Goal: Transaction & Acquisition: Download file/media

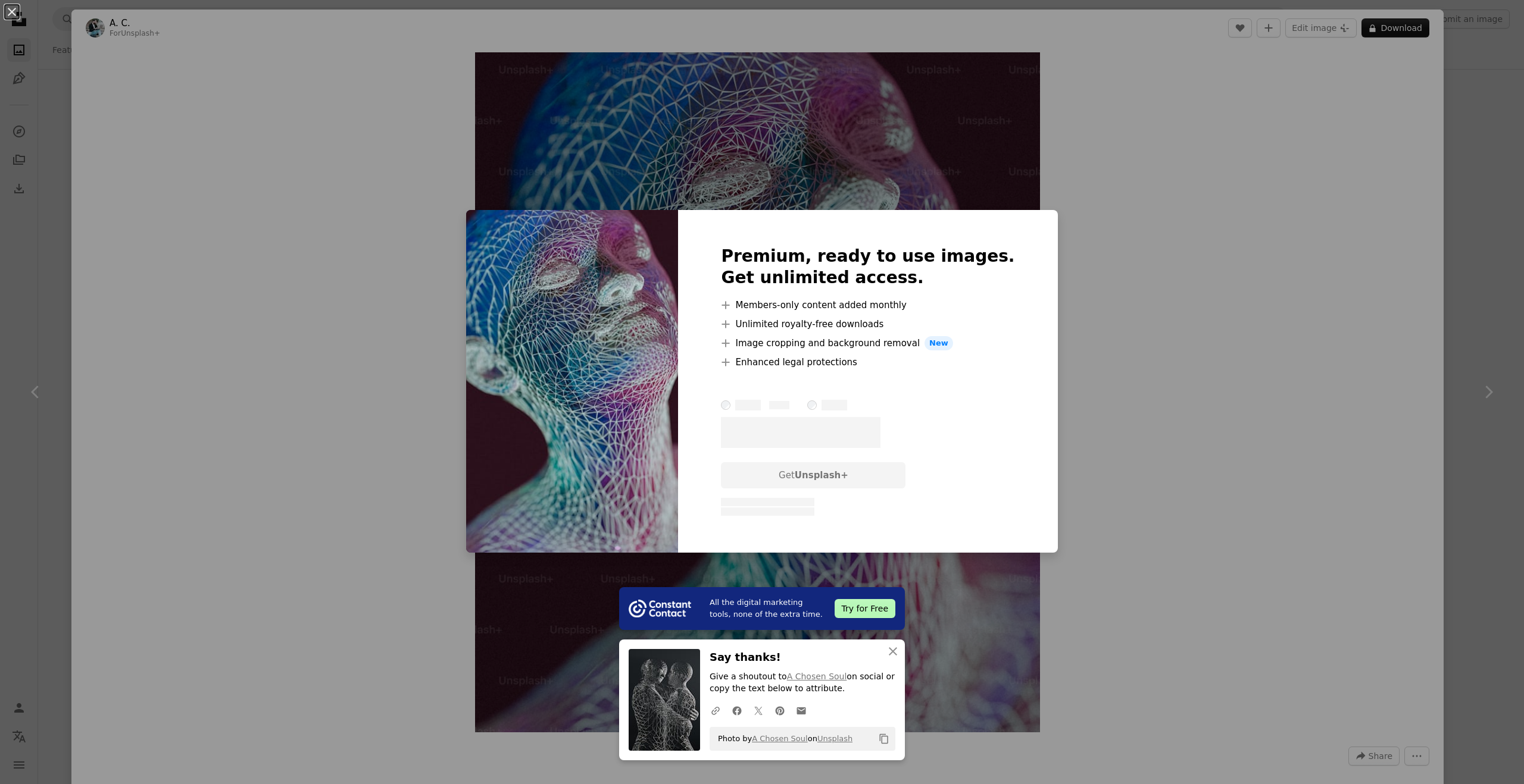
scroll to position [5354, 0]
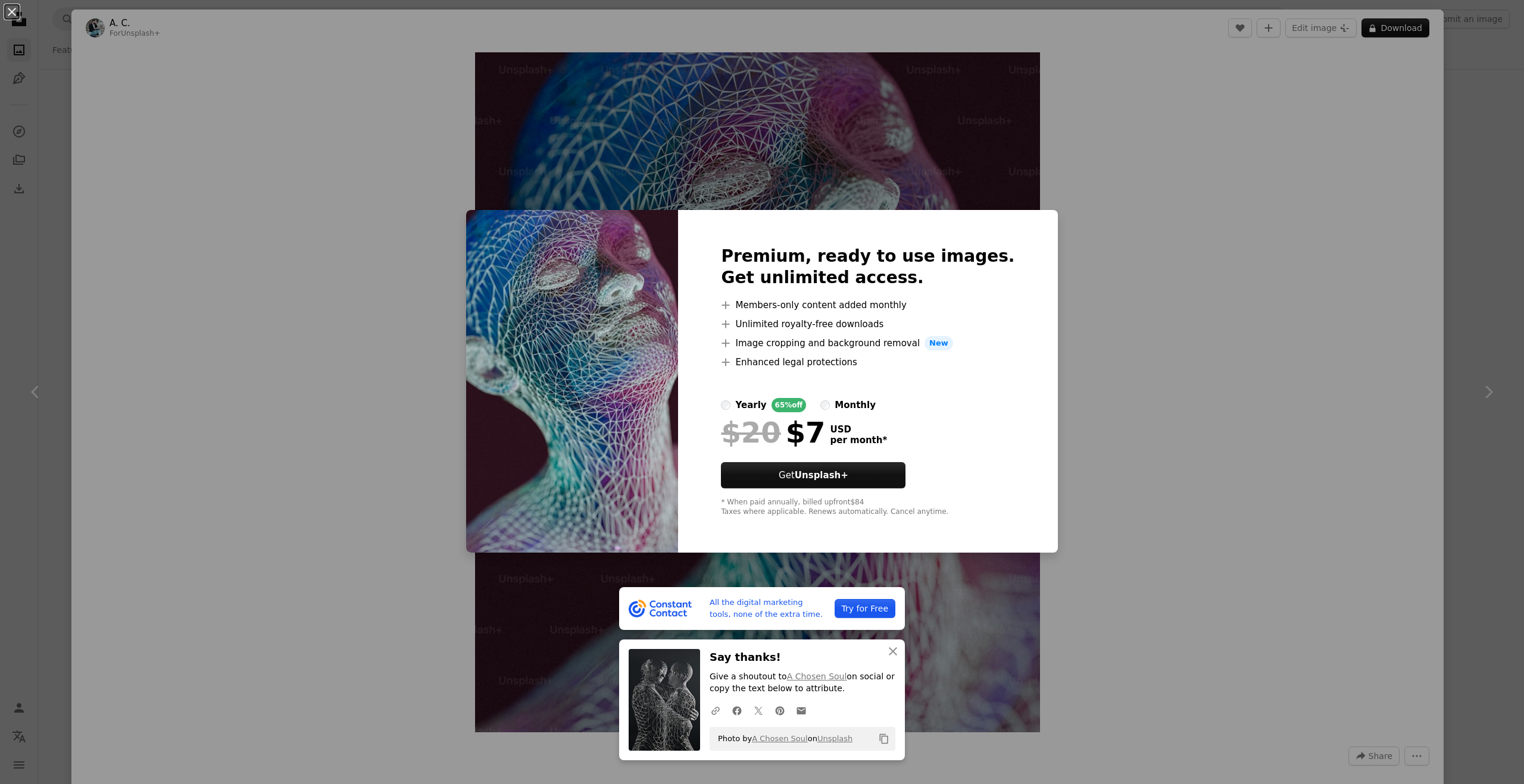
click at [1154, 258] on div "An X shape All the digital marketing tools, none of the extra time. Try for Fre…" at bounding box center [762, 392] width 1524 height 784
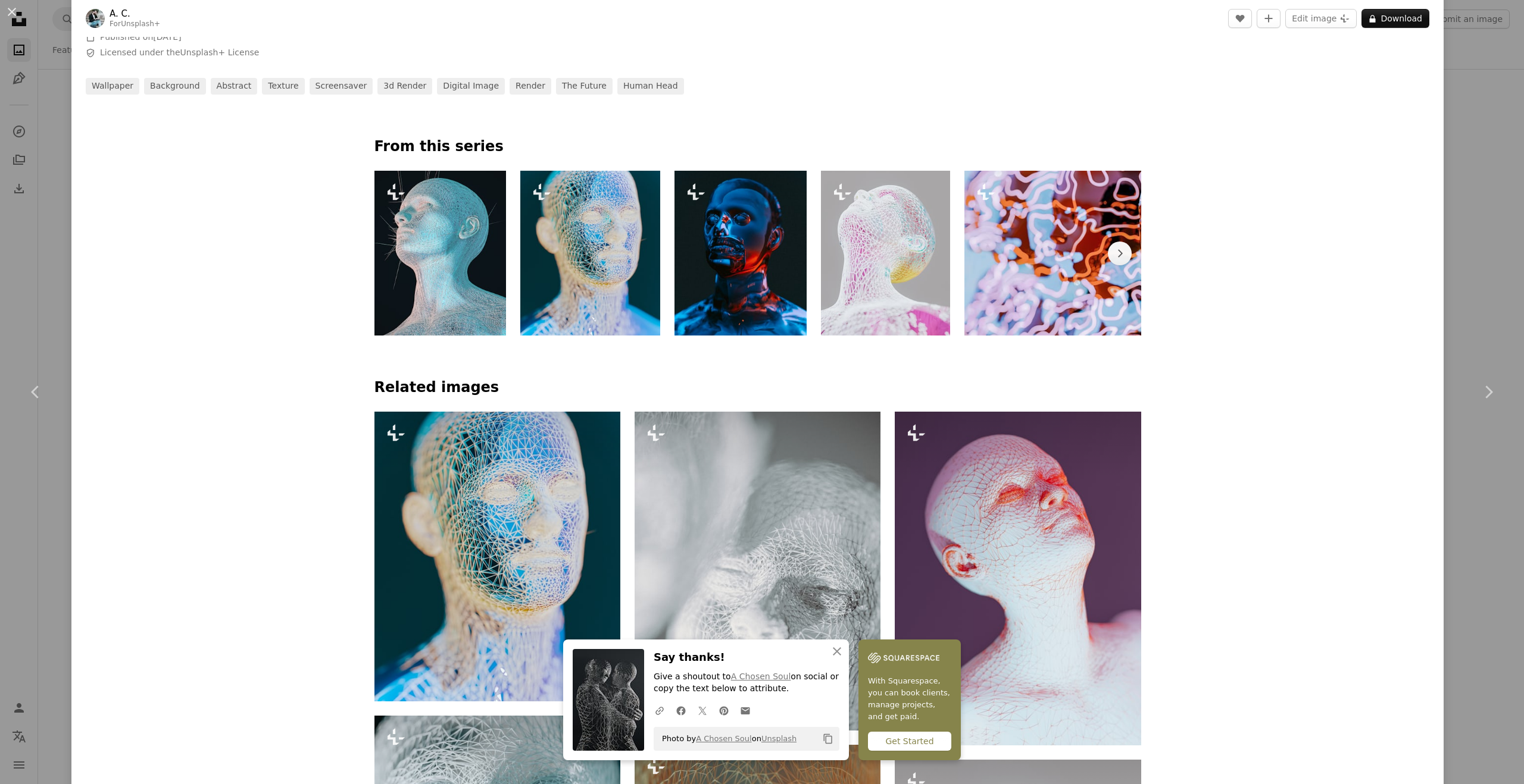
scroll to position [786, 0]
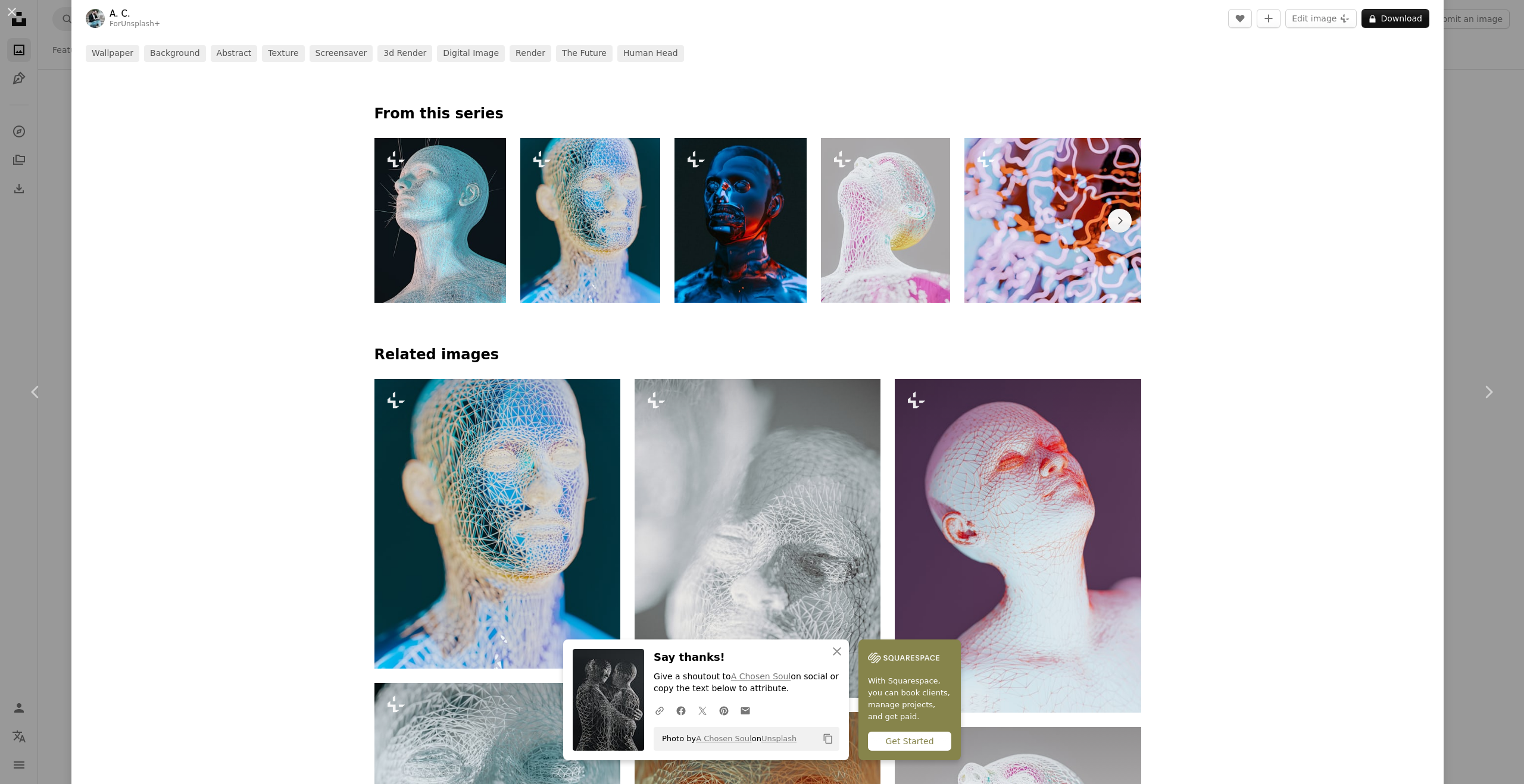
click at [723, 217] on img at bounding box center [740, 220] width 132 height 165
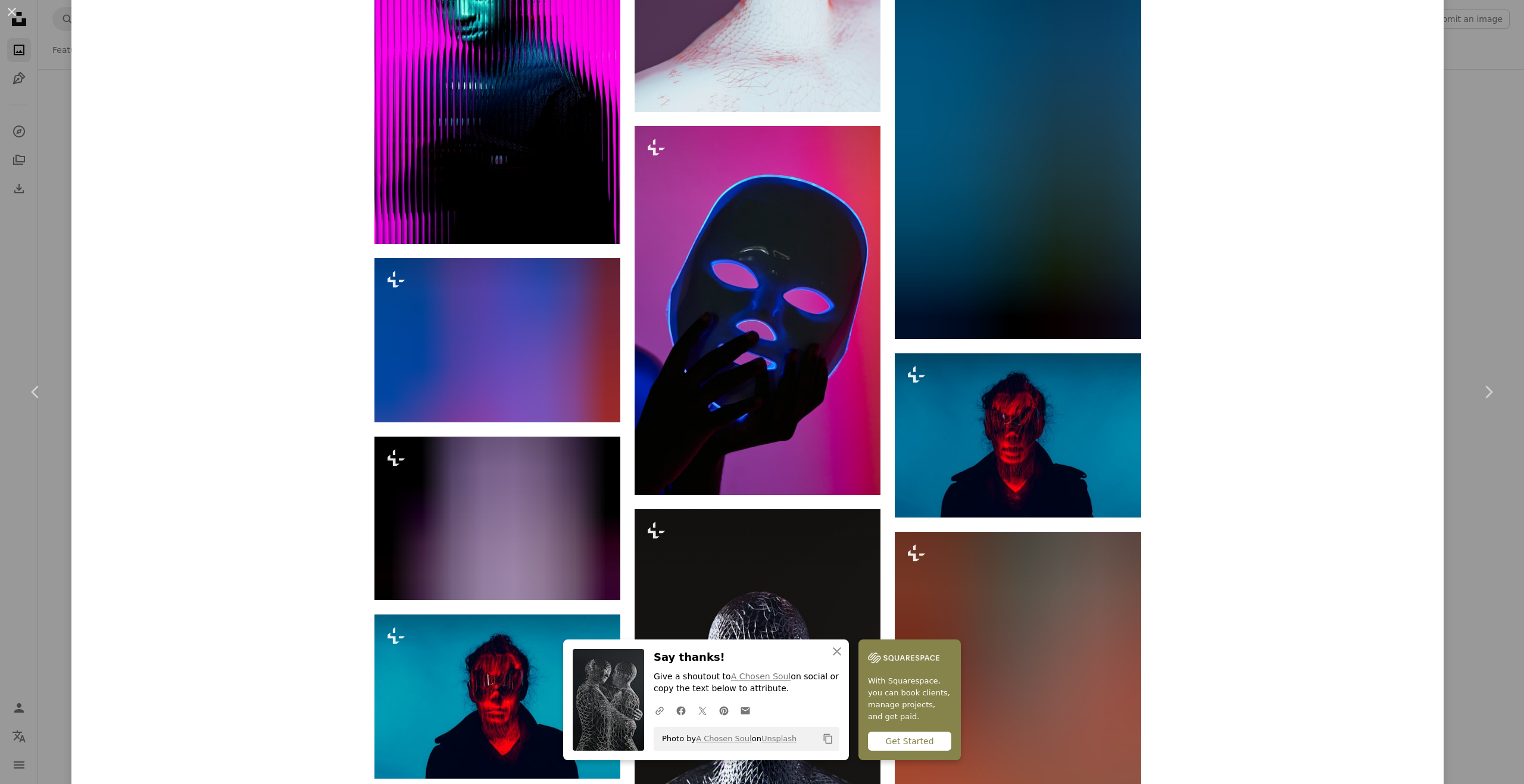
scroll to position [3703, 0]
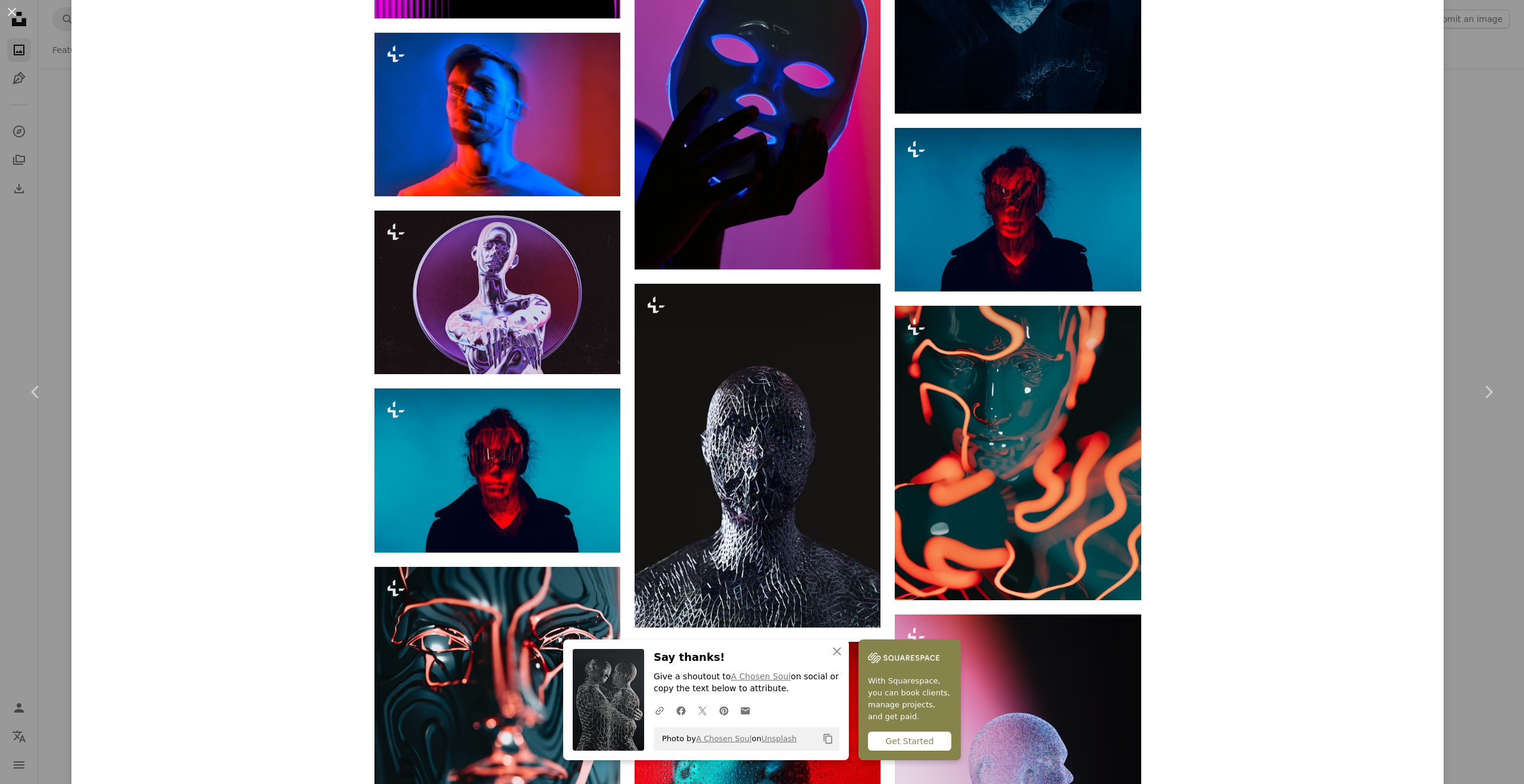
click at [1467, 178] on div "An X shape Chevron left Chevron right An X shape Close Say thanks! Give a shout…" at bounding box center [762, 392] width 1524 height 784
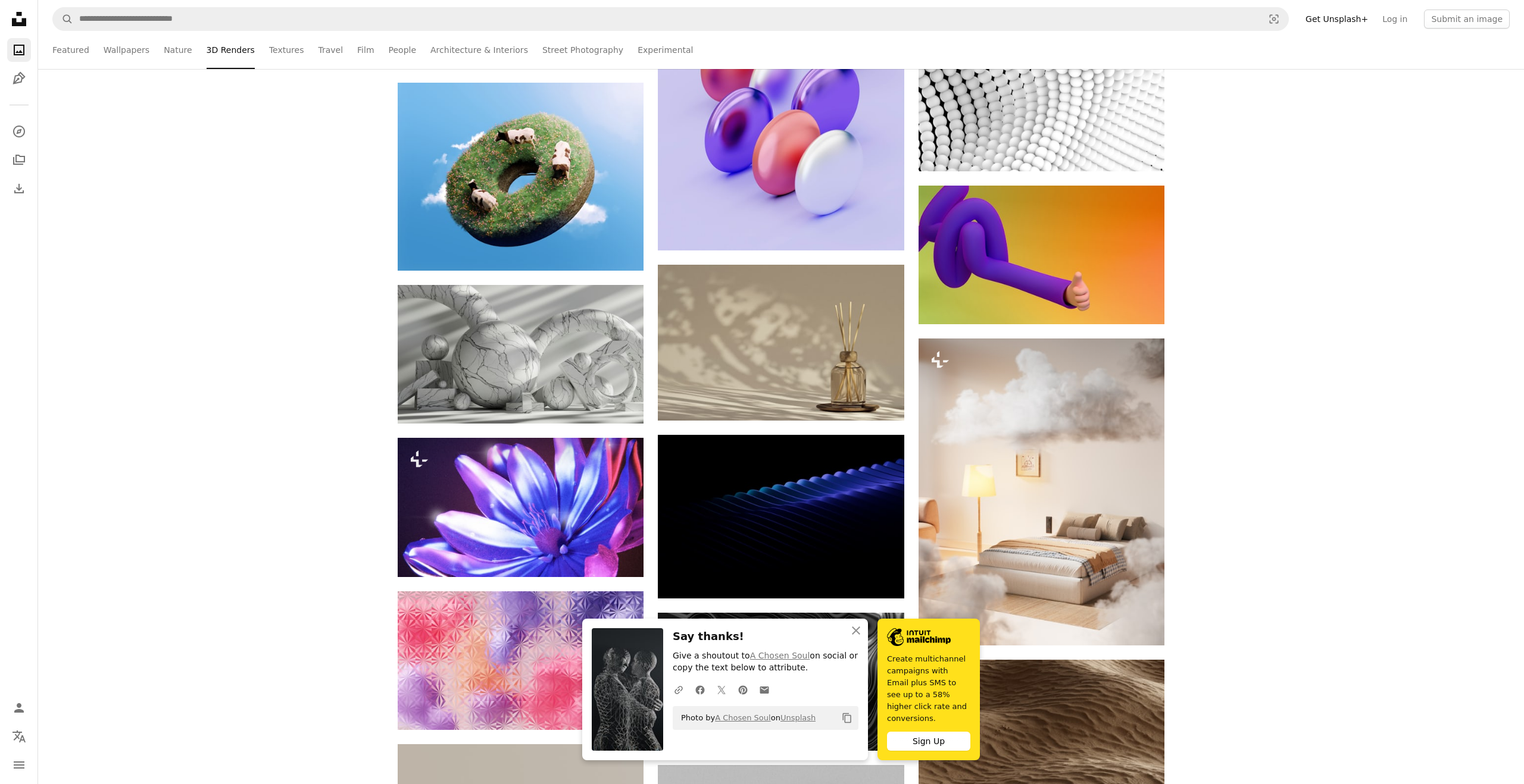
scroll to position [6162, 0]
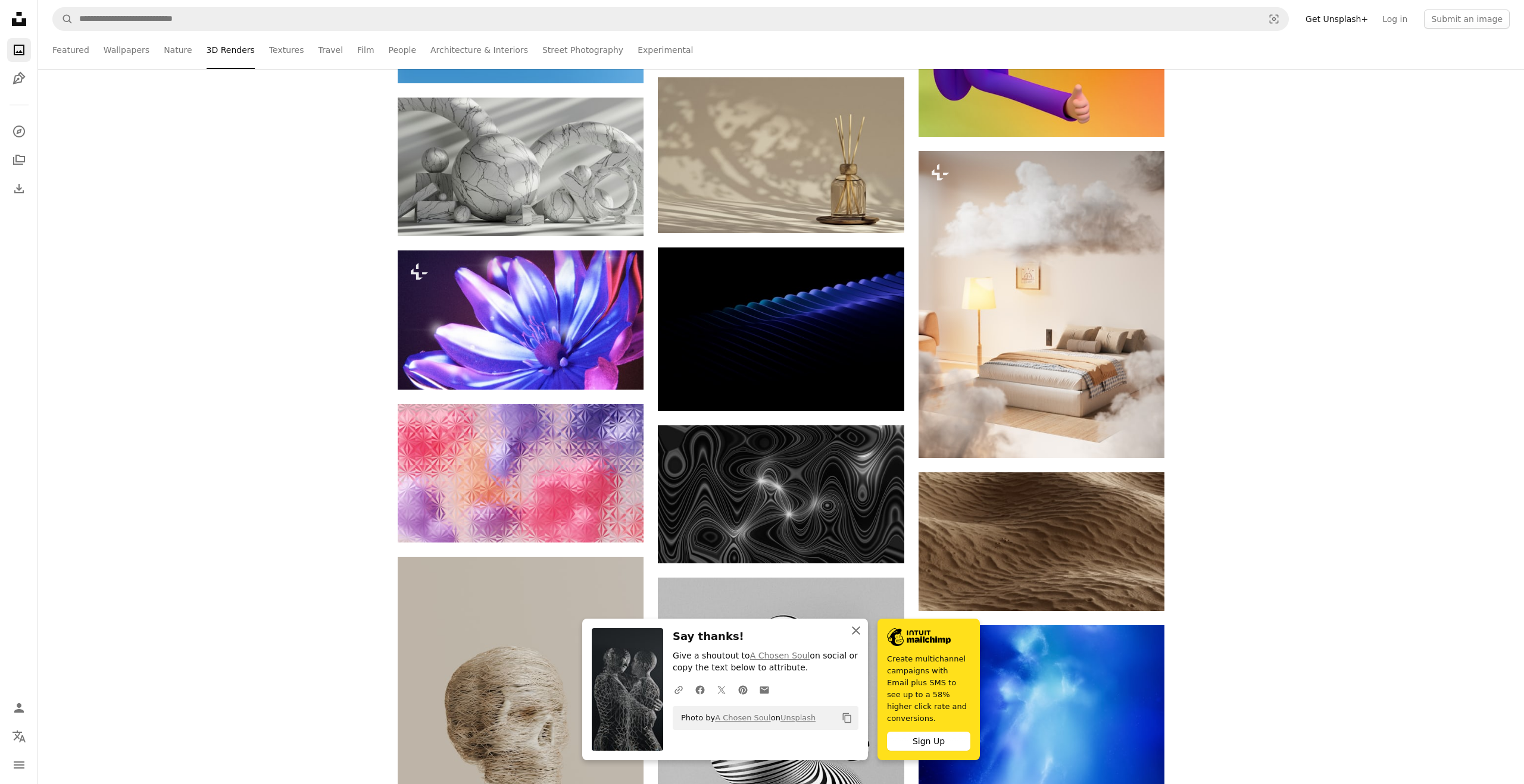
click at [860, 638] on icon "An X shape" at bounding box center [856, 630] width 14 height 14
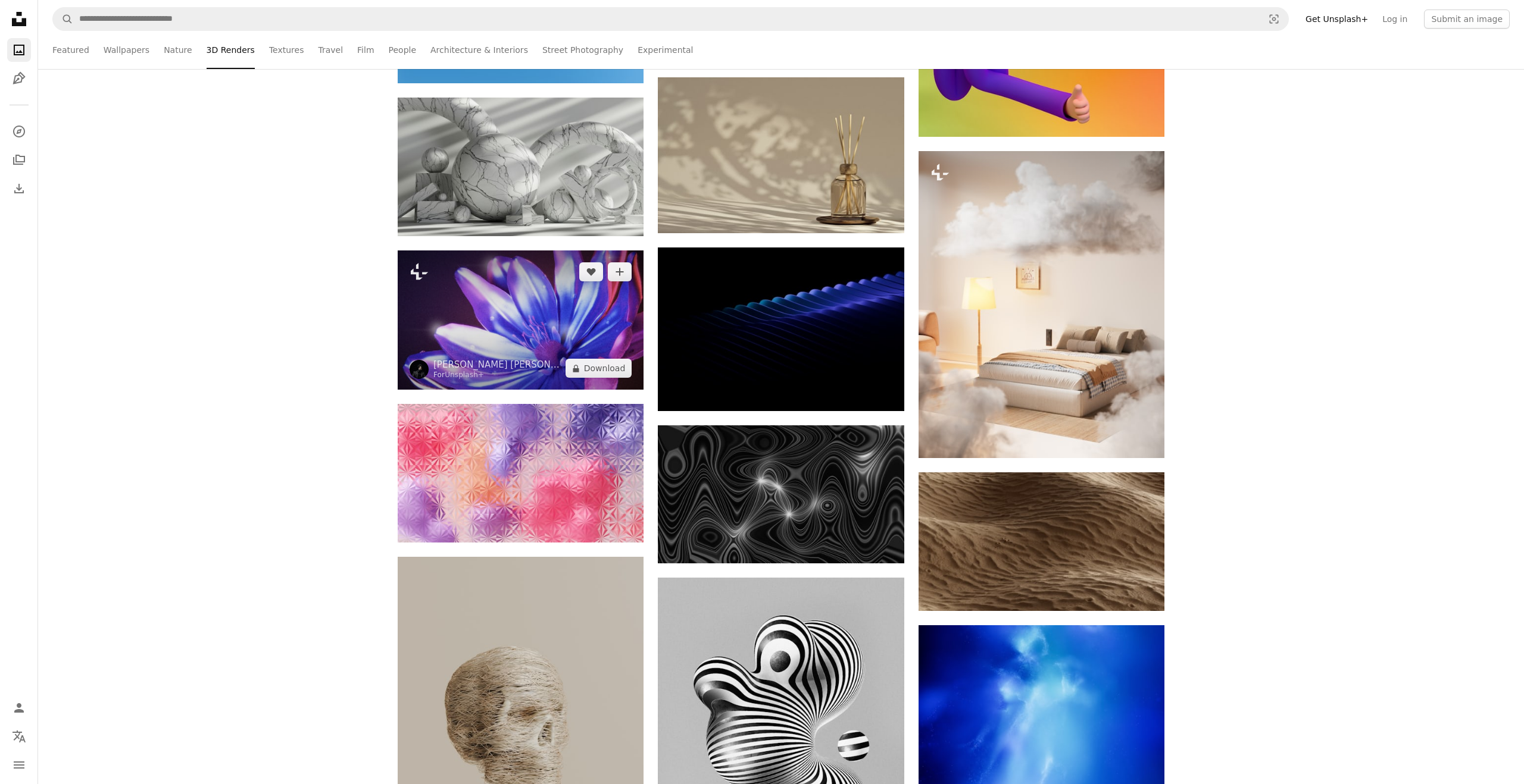
click at [494, 292] on img at bounding box center [520, 320] width 246 height 140
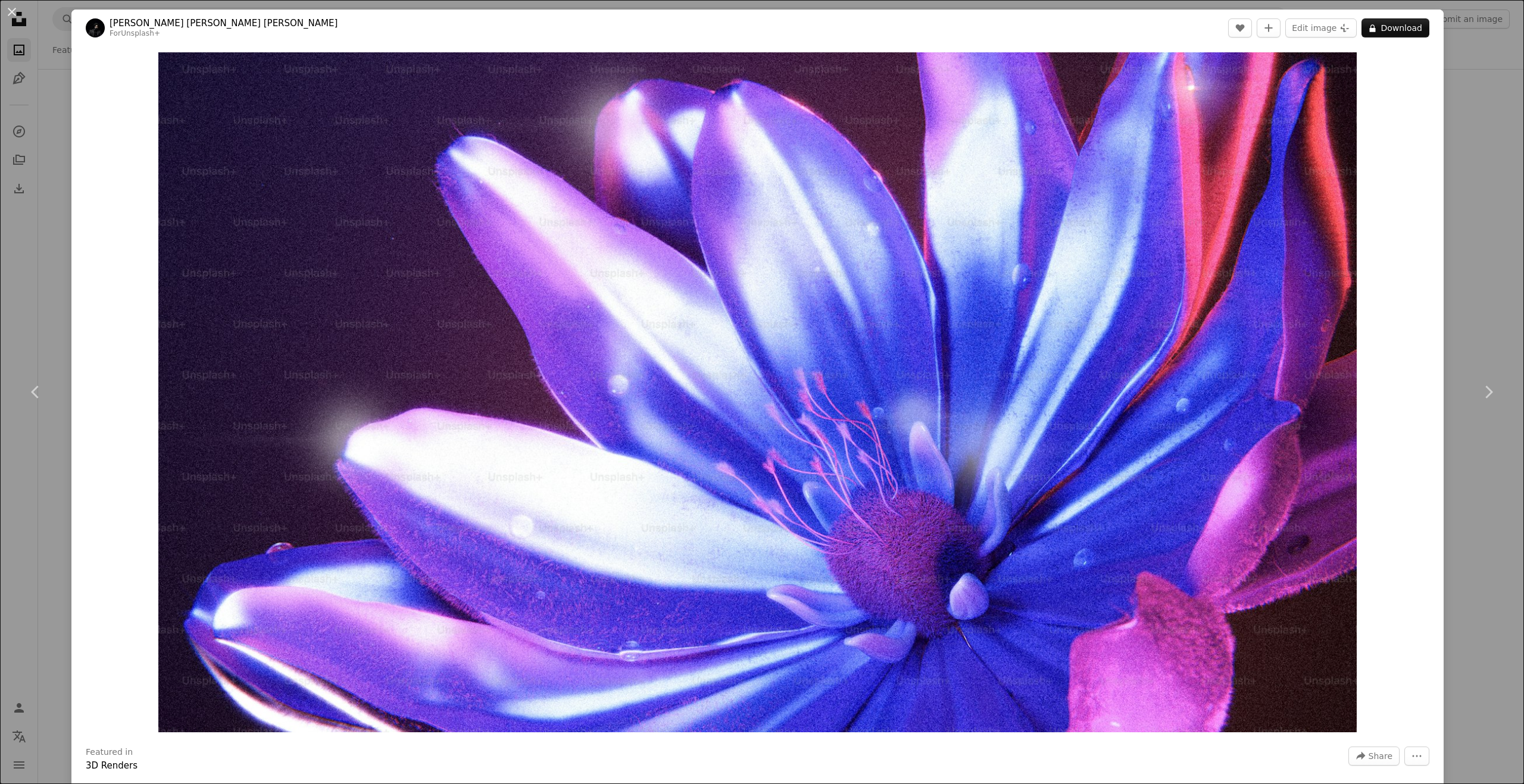
click at [1479, 256] on div "An X shape Chevron left Chevron right [PERSON_NAME] [PERSON_NAME] [PERSON_NAME]…" at bounding box center [762, 392] width 1524 height 784
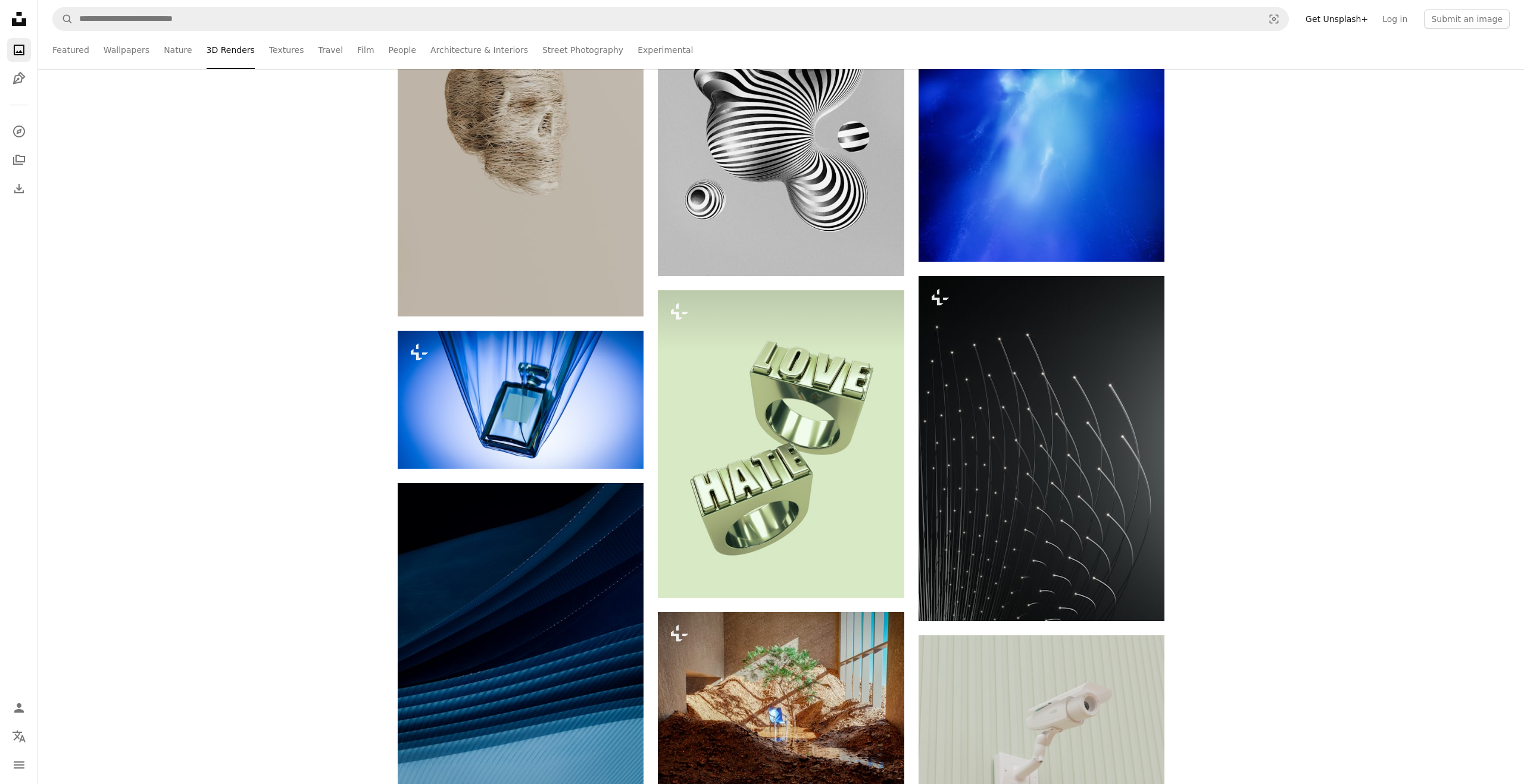
scroll to position [6785, 0]
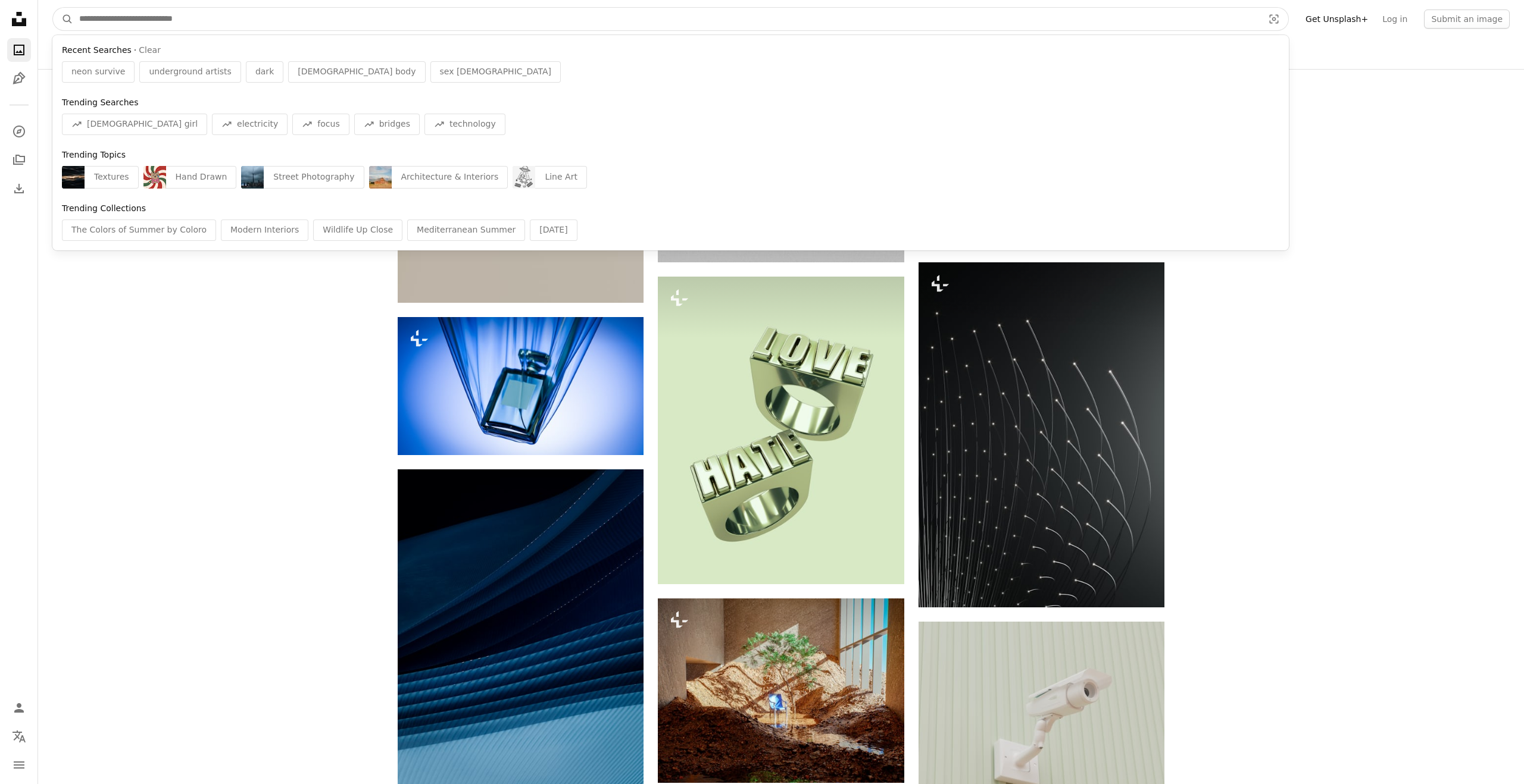
click at [156, 29] on input "Find visuals sitewide" at bounding box center [667, 19] width 1187 height 22
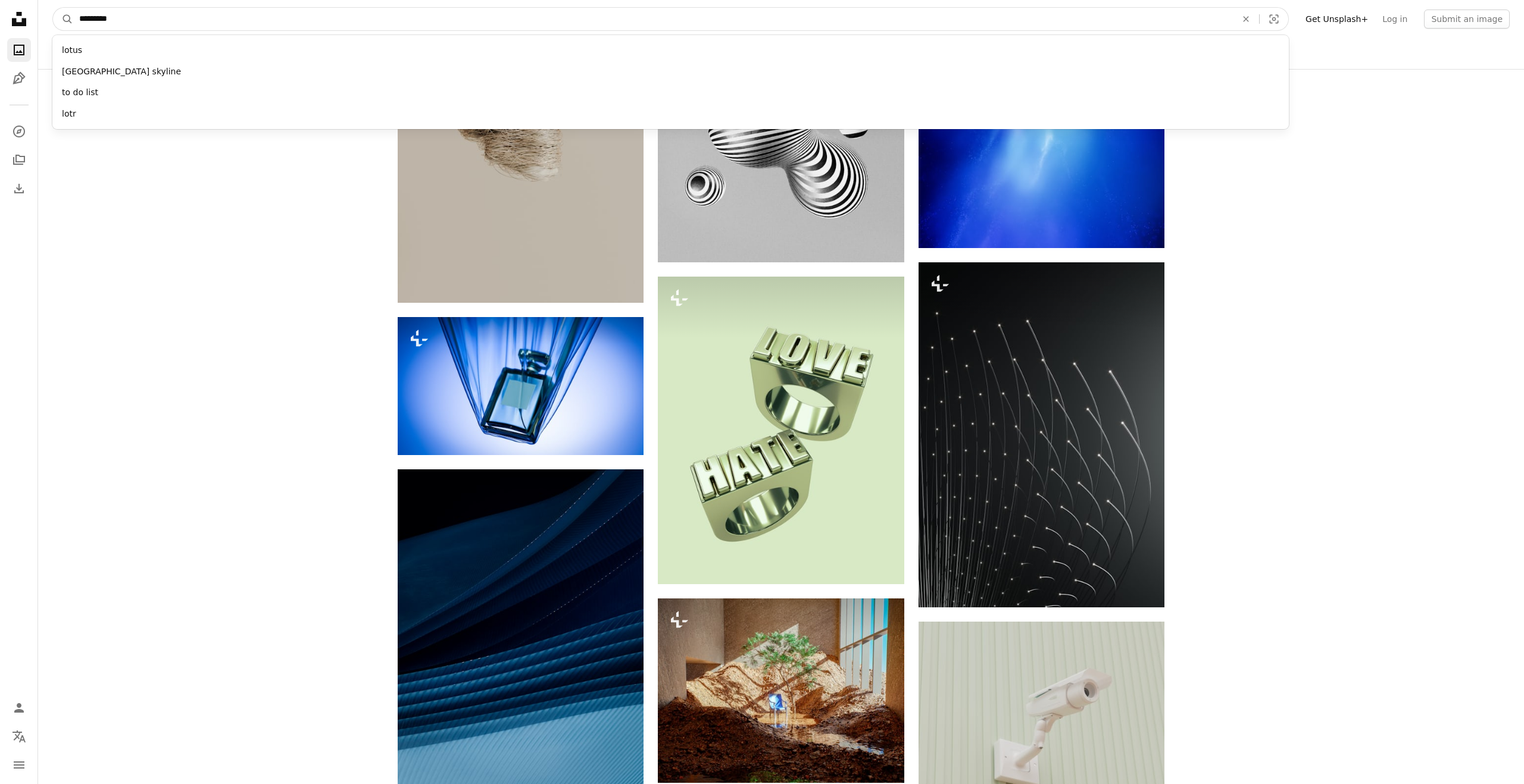
type input "**********"
click button "A magnifying glass" at bounding box center [63, 19] width 21 height 22
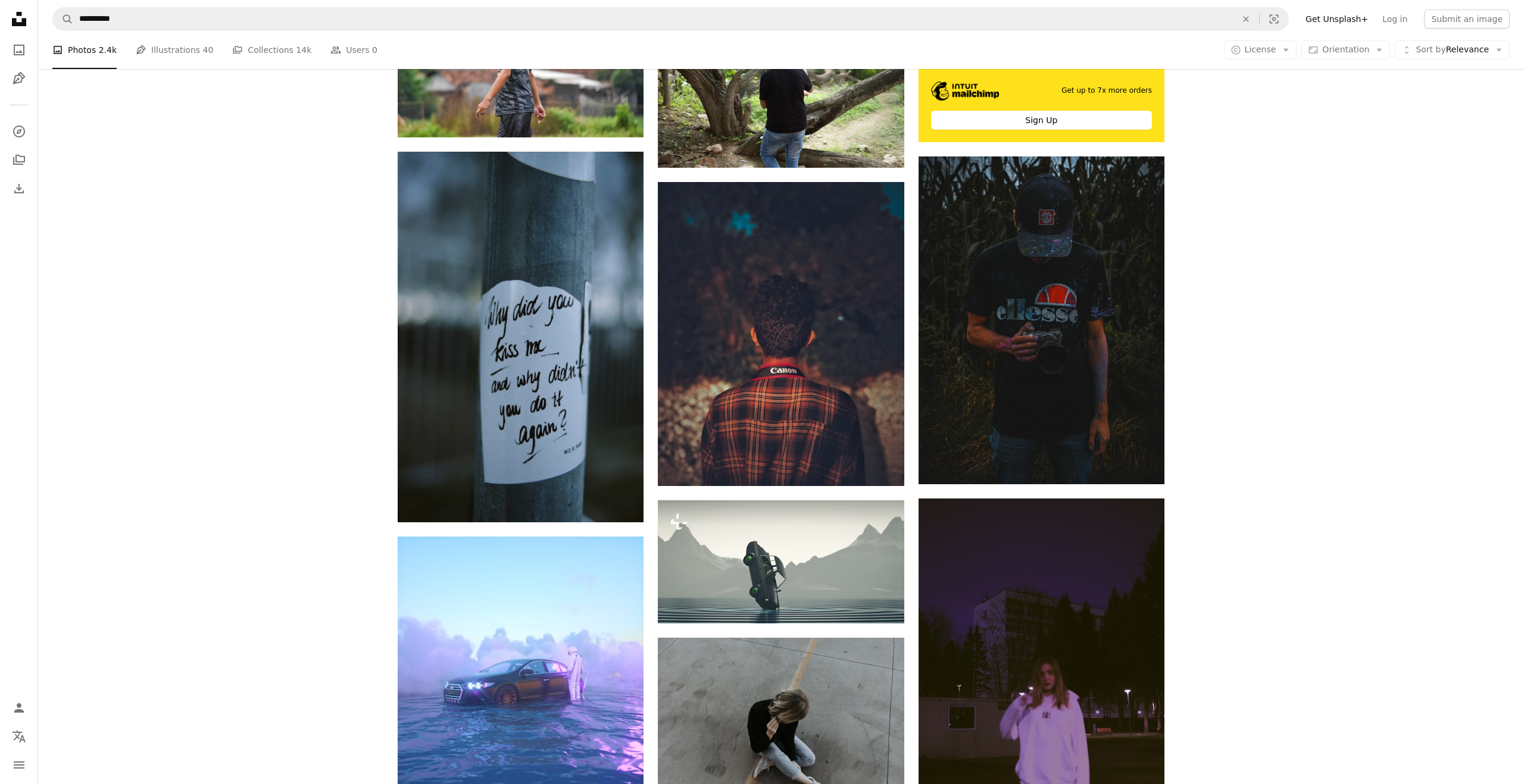
scroll to position [549, 0]
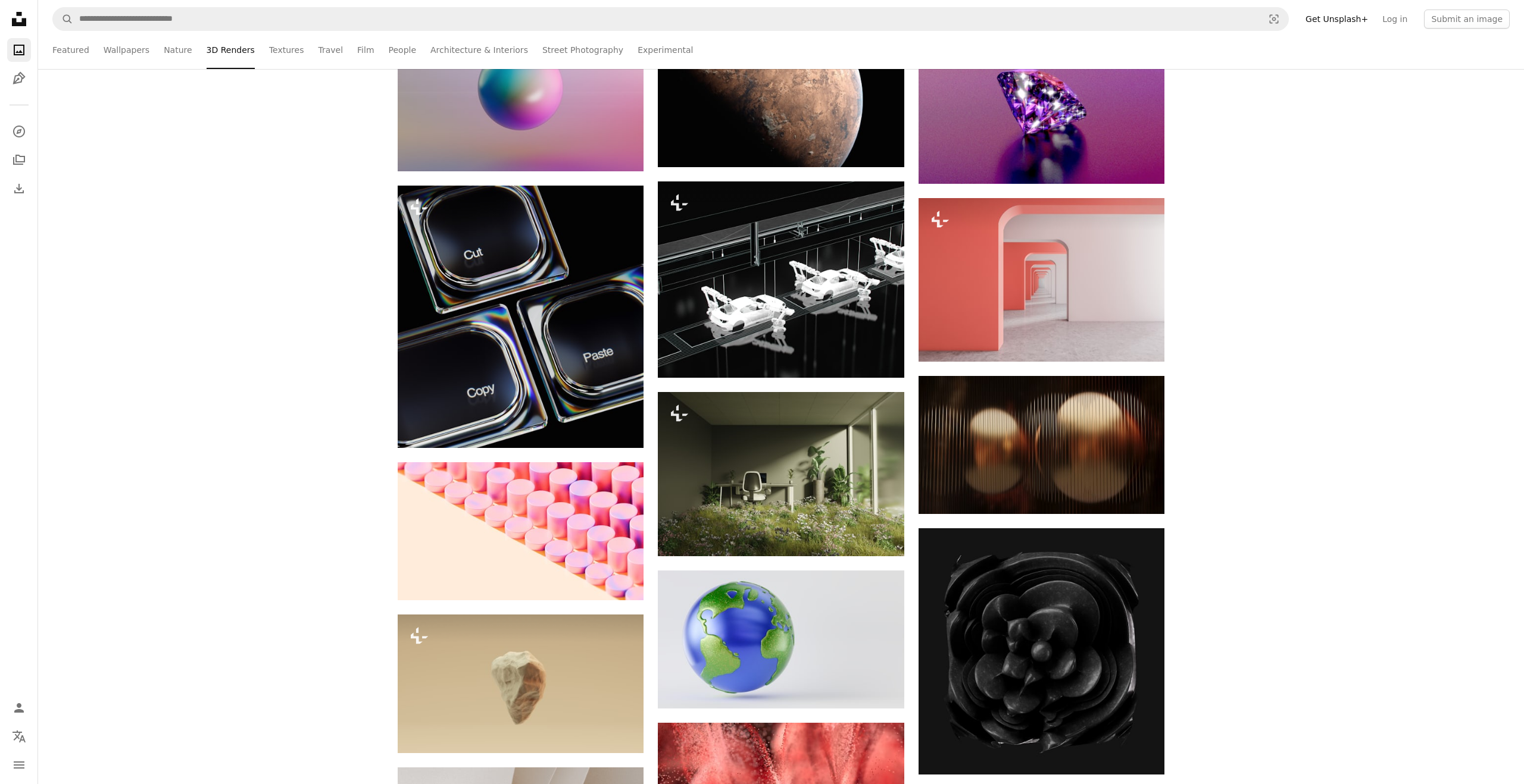
scroll to position [8916, 0]
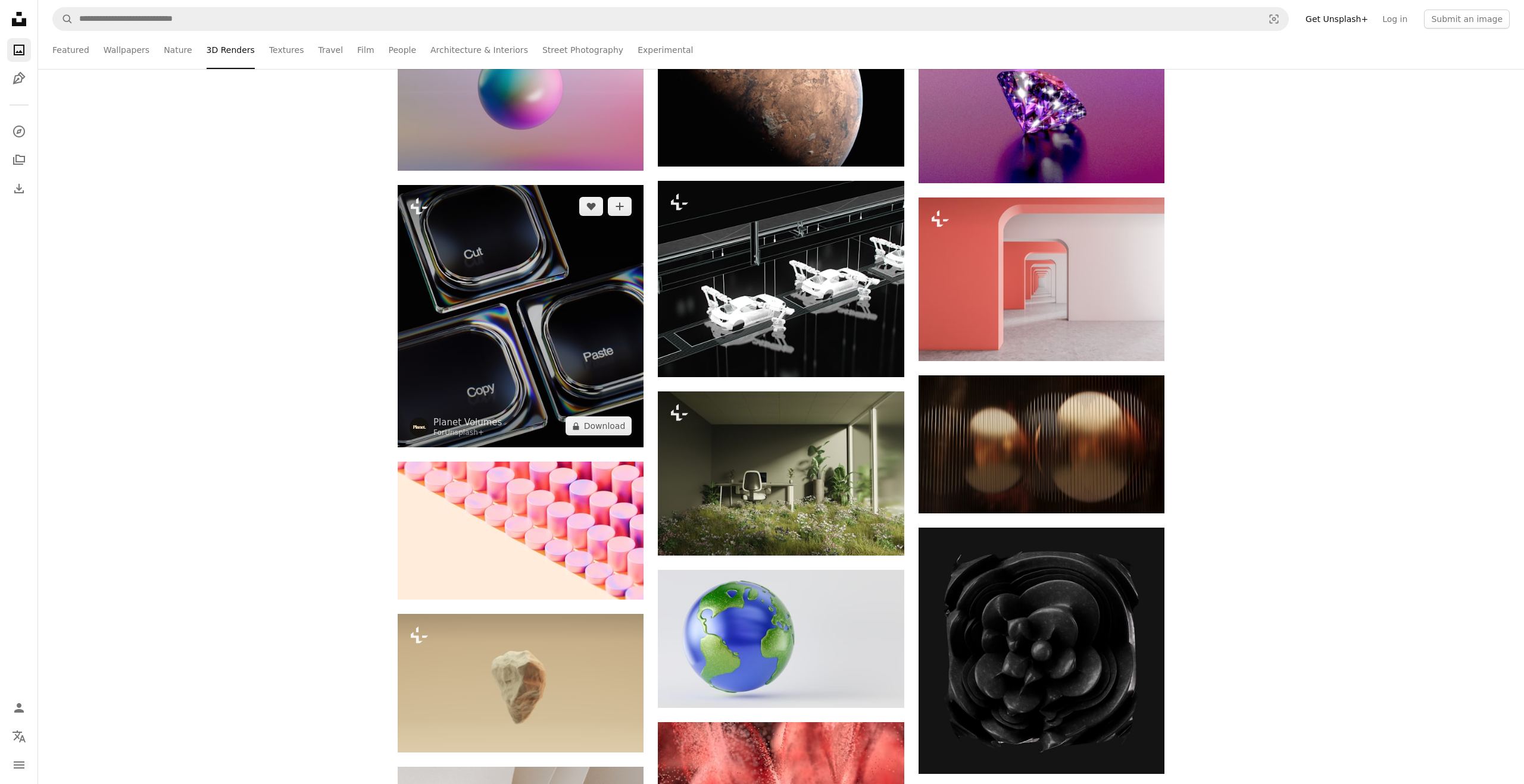
click at [574, 326] on img at bounding box center [520, 316] width 246 height 263
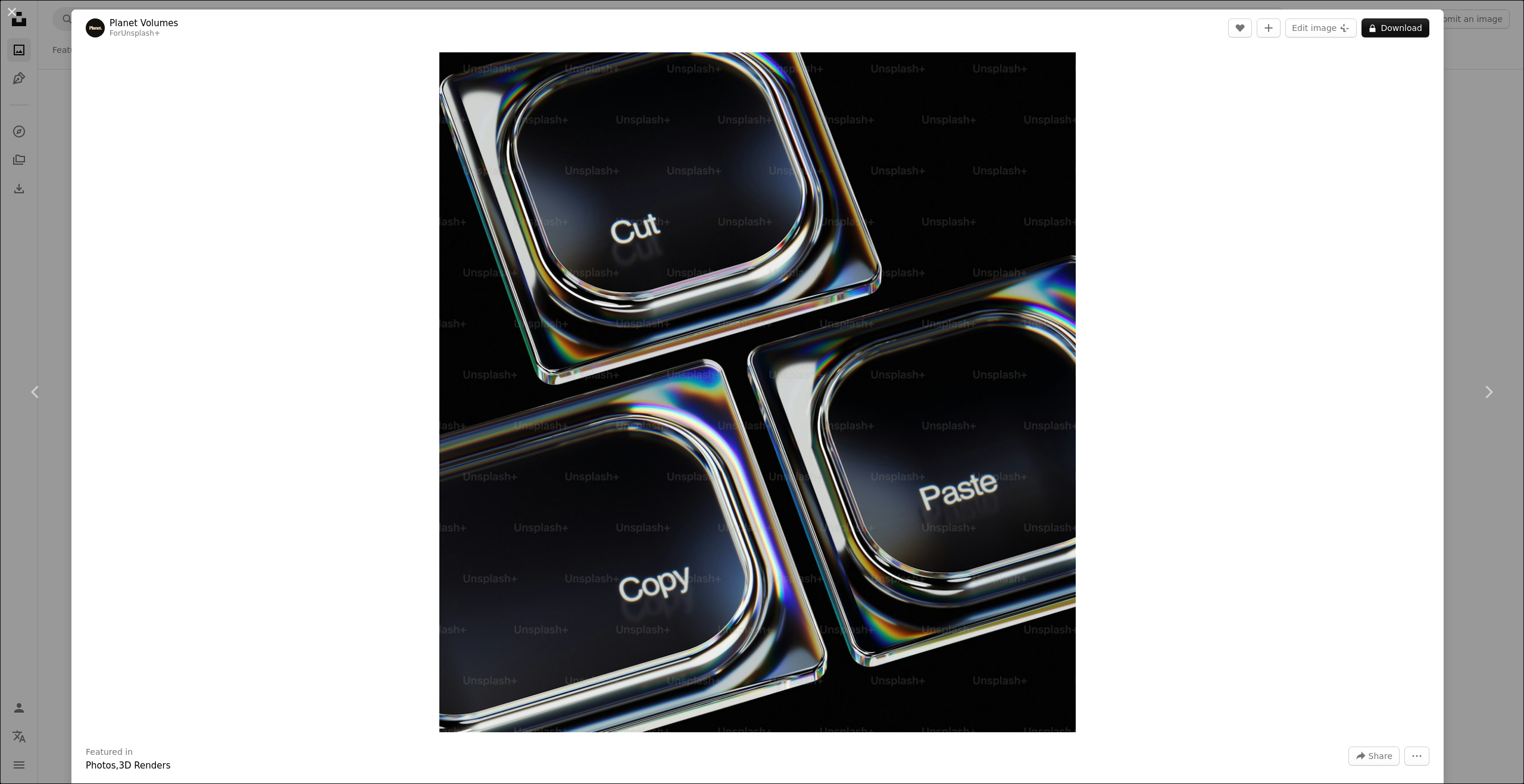
click at [1256, 16] on header "Planet Volumes For Unsplash+ A heart A plus sign Edit image Plus sign for Unspl…" at bounding box center [758, 27] width 1372 height 37
click at [1254, 40] on header "Planet Volumes For Unsplash+ A heart A plus sign Edit image Plus sign for Unspl…" at bounding box center [758, 27] width 1372 height 37
click at [1244, 32] on icon "A heart" at bounding box center [1239, 27] width 9 height 9
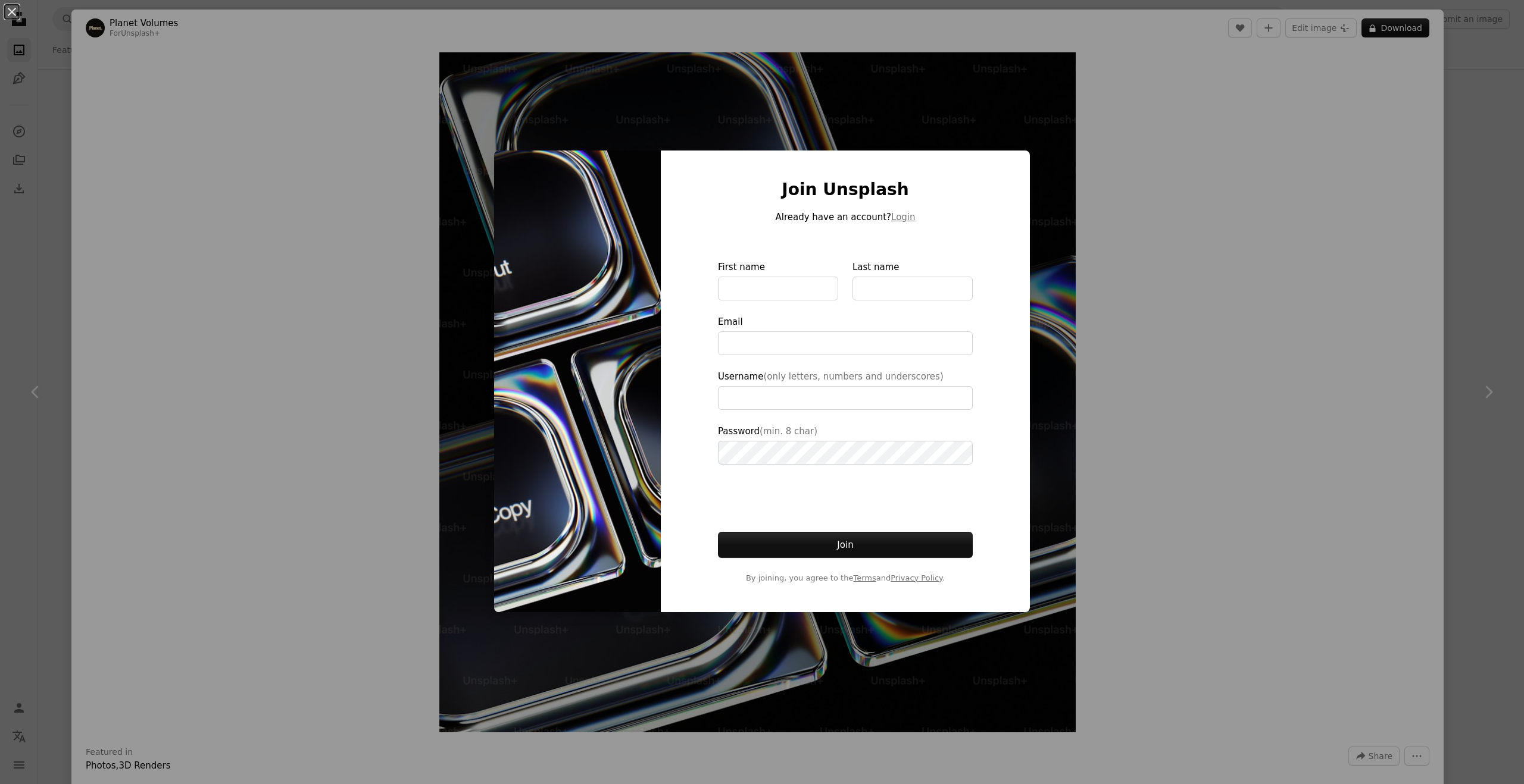
click at [1230, 348] on div "An X shape Join Unsplash Already have an account? Login First name Last name Em…" at bounding box center [762, 392] width 1524 height 784
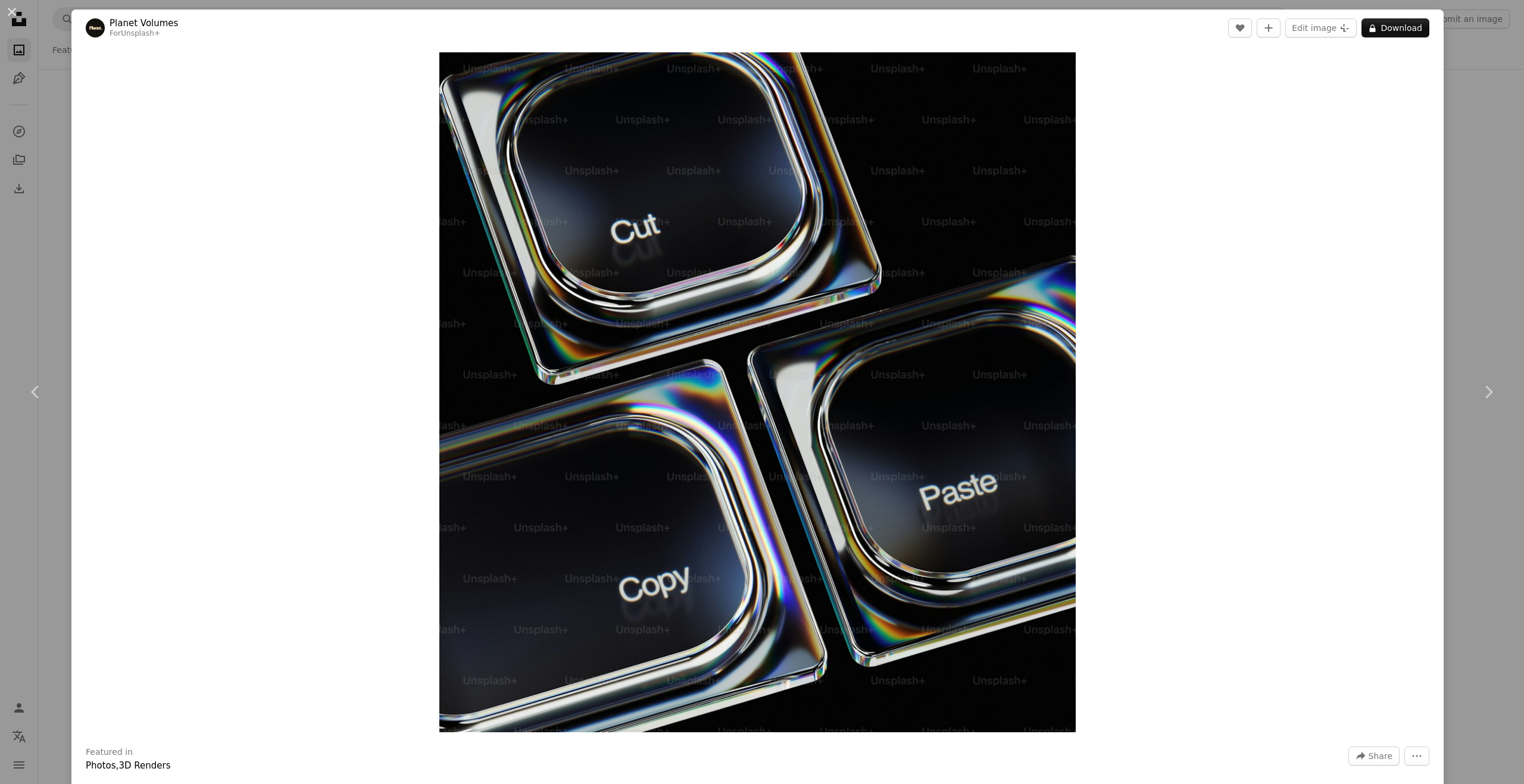
click at [1486, 65] on div "An X shape Chevron left Chevron right Planet Volumes For Unsplash+ A heart A pl…" at bounding box center [762, 392] width 1524 height 784
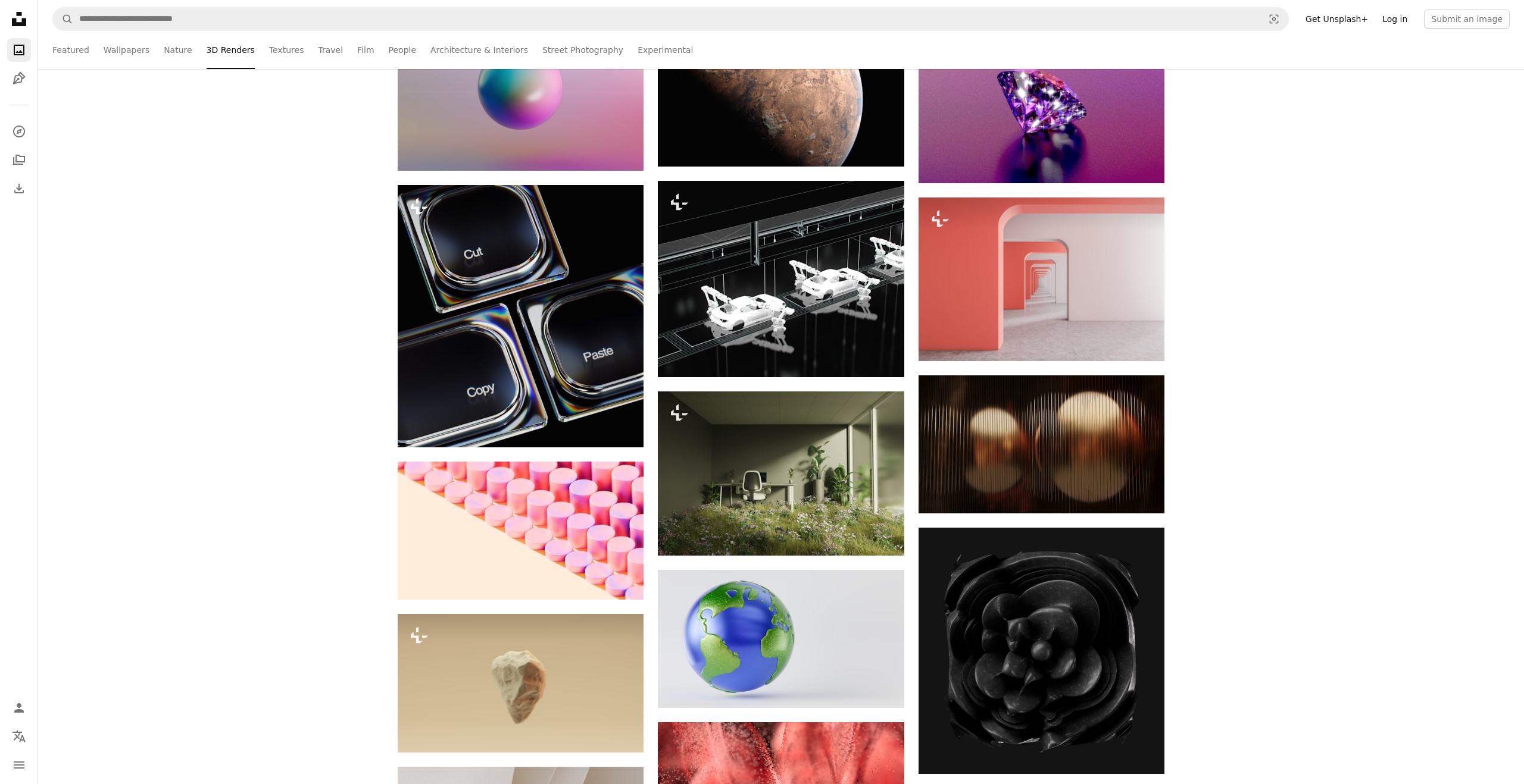
click at [1398, 21] on link "Log in" at bounding box center [1395, 19] width 39 height 19
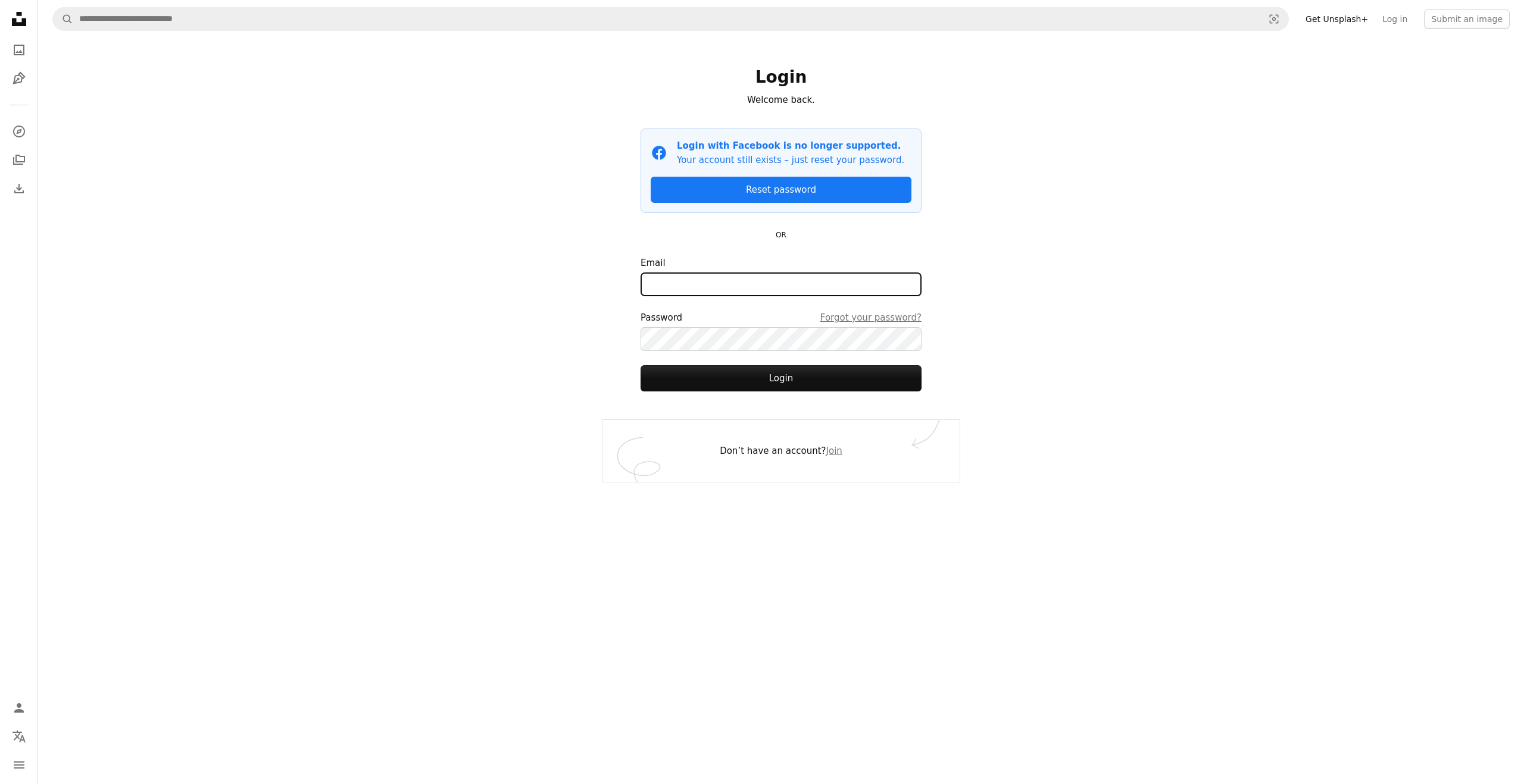
click at [792, 293] on input "Email" at bounding box center [781, 284] width 281 height 24
type input "**********"
click at [760, 376] on button "Login" at bounding box center [781, 378] width 281 height 26
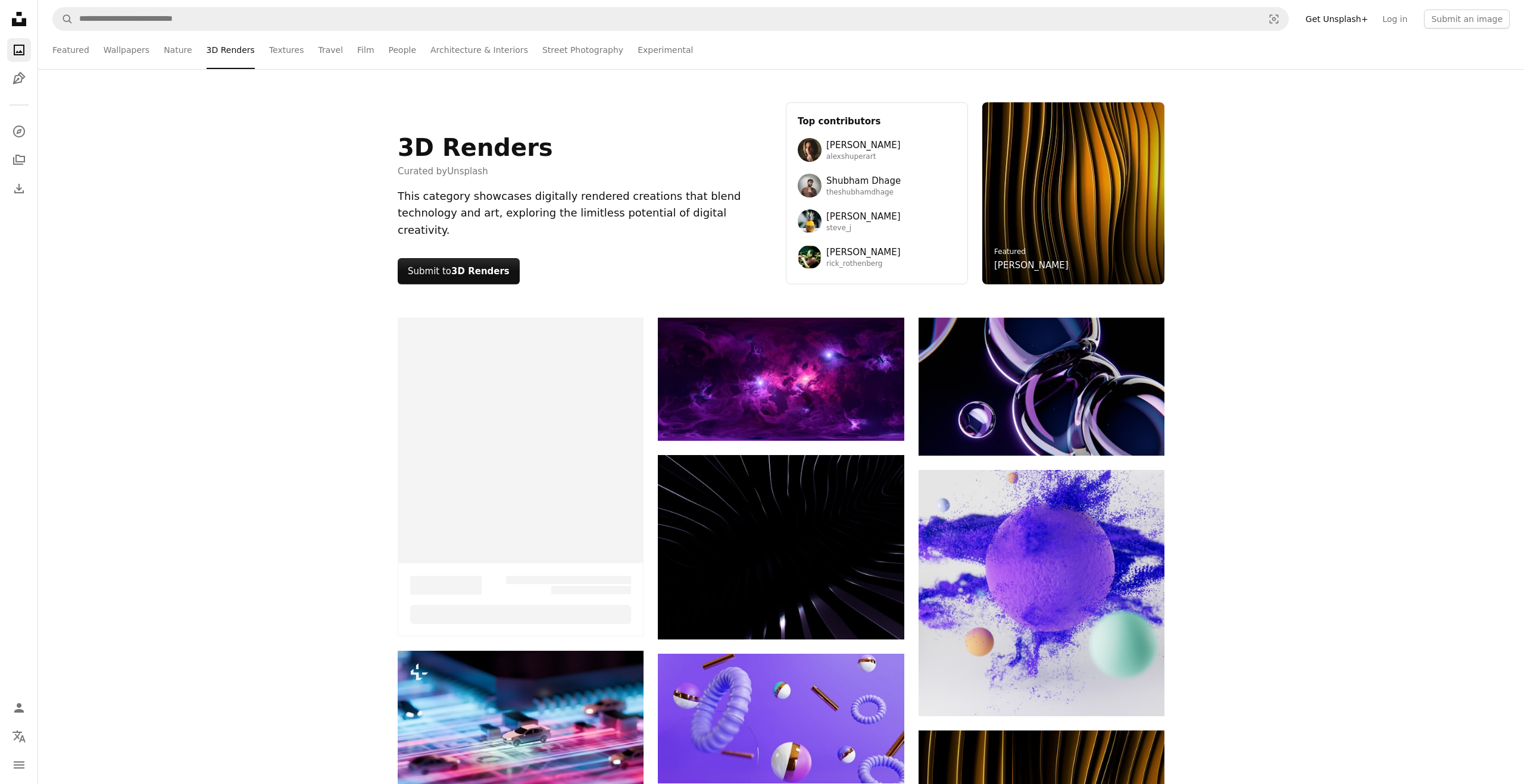
scroll to position [8916, 0]
